Goal: Task Accomplishment & Management: Complete application form

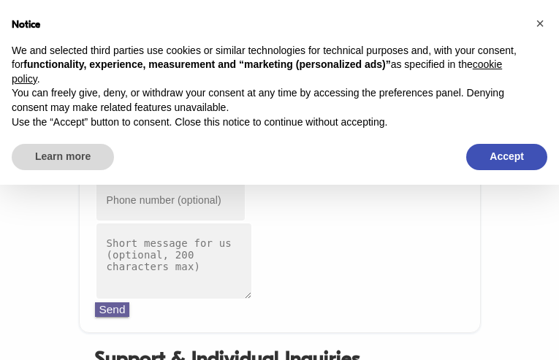
type input "[EMAIL_ADDRESS][DOMAIN_NAME]"
type input "6092274461"
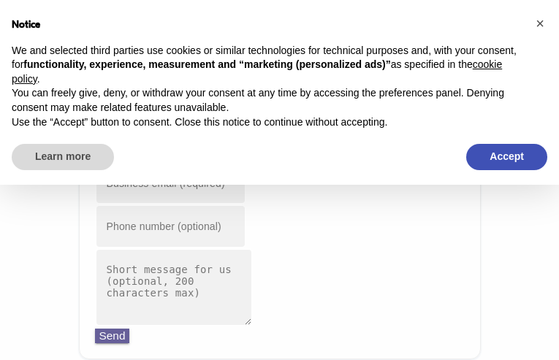
type input "[EMAIL_ADDRESS][DOMAIN_NAME]"
type input "9187756873"
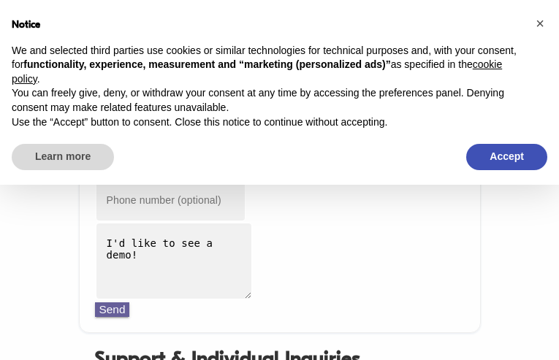
type input "[EMAIL_ADDRESS][DOMAIN_NAME]"
type input "8283994429"
